Goal: Task Accomplishment & Management: Manage account settings

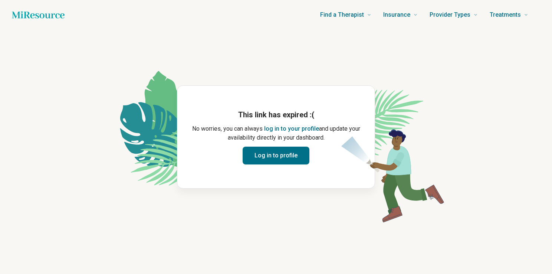
click at [301, 161] on button "Log in to profile" at bounding box center [276, 156] width 67 height 18
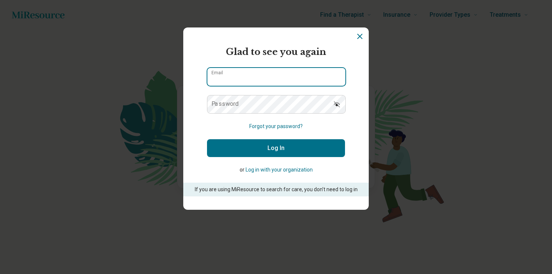
type input "**********"
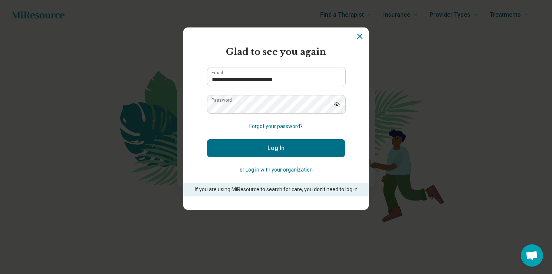
click at [303, 153] on button "Log In" at bounding box center [276, 148] width 138 height 18
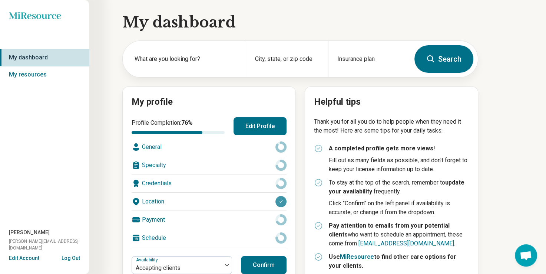
click at [259, 259] on button "Confirm" at bounding box center [264, 265] width 46 height 18
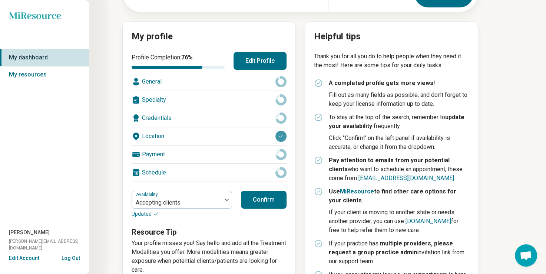
scroll to position [74, 0]
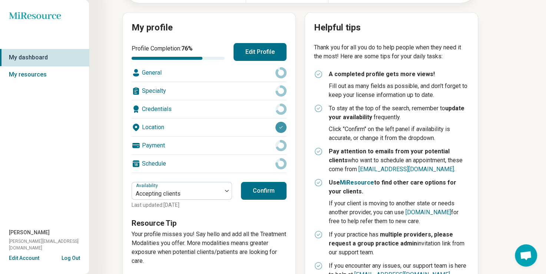
click at [263, 191] on button "Confirm" at bounding box center [264, 191] width 46 height 18
click at [281, 109] on icon at bounding box center [281, 109] width 11 height 11
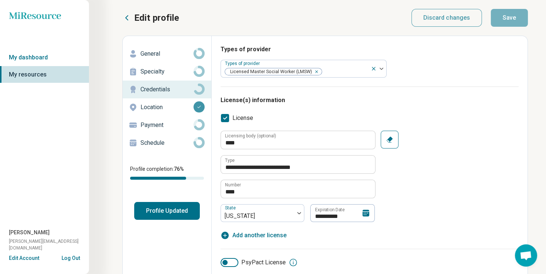
click at [157, 103] on p "Location" at bounding box center [167, 107] width 53 height 9
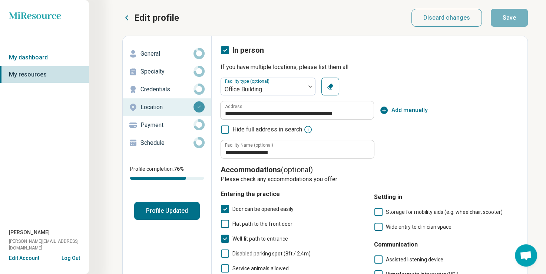
click at [158, 70] on p "Specialty" at bounding box center [167, 71] width 53 height 9
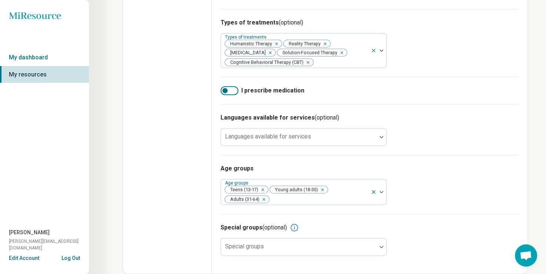
scroll to position [304, 0]
click at [380, 244] on div at bounding box center [382, 246] width 10 height 17
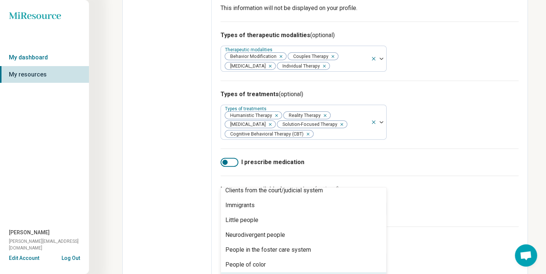
scroll to position [0, 0]
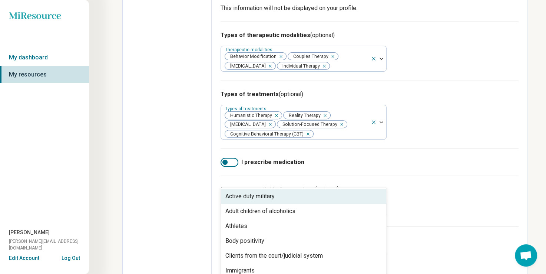
click at [453, 70] on div "Types of therapeutic modalities (optional) Therapeutic modalities Behavior Modi…" at bounding box center [370, 51] width 298 height 59
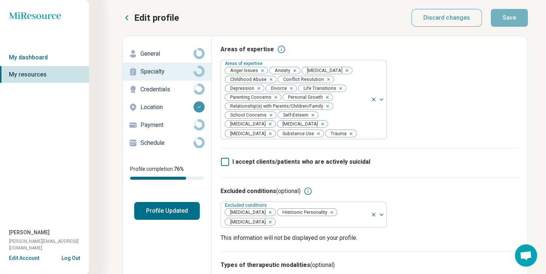
click at [183, 205] on button "Profile Updated" at bounding box center [167, 211] width 66 height 18
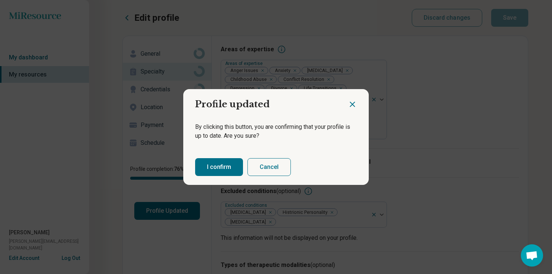
click at [208, 166] on button "I confirm" at bounding box center [219, 167] width 48 height 18
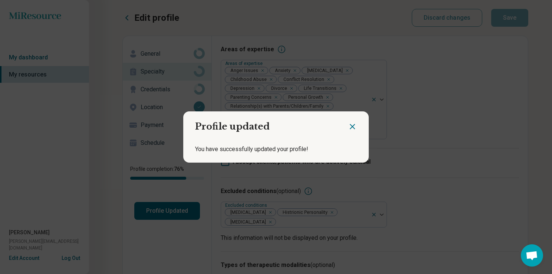
drag, startPoint x: 49, startPoint y: 38, endPoint x: 62, endPoint y: 23, distance: 19.5
click at [51, 35] on div "Profile updated You have successfully updated your profile!" at bounding box center [276, 137] width 552 height 274
